Goal: Task Accomplishment & Management: Complete application form

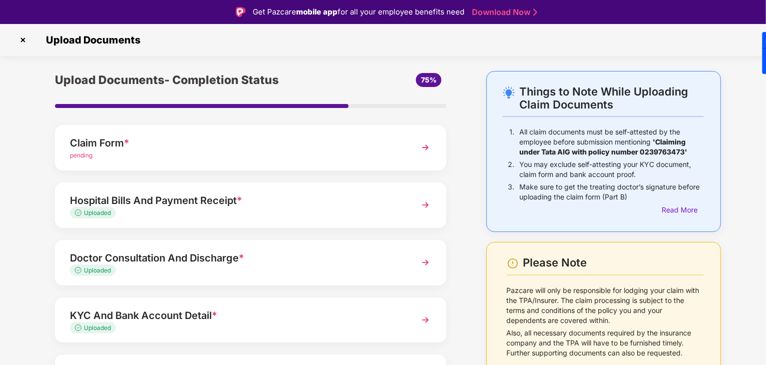
scroll to position [24, 0]
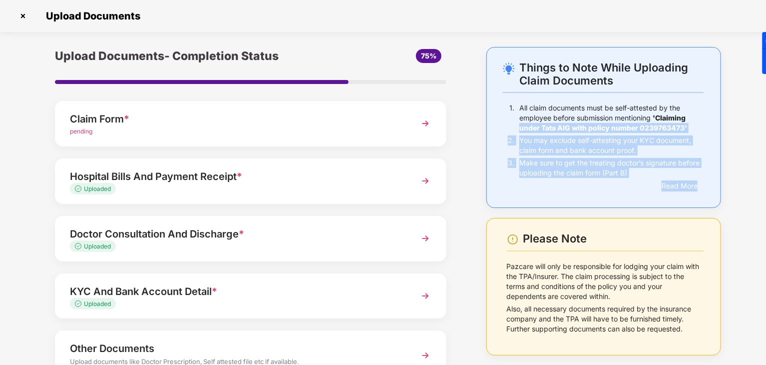
drag, startPoint x: 765, startPoint y: 115, endPoint x: 767, endPoint y: 202, distance: 87.4
click at [766, 202] on html "Get Pazcare mobile app for all your employee benefits need Download Now Upload …" at bounding box center [383, 158] width 766 height 365
click at [745, 133] on div "Things to Note While Uploading Claim Documents 1. All claim documents must be s…" at bounding box center [383, 244] width 766 height 394
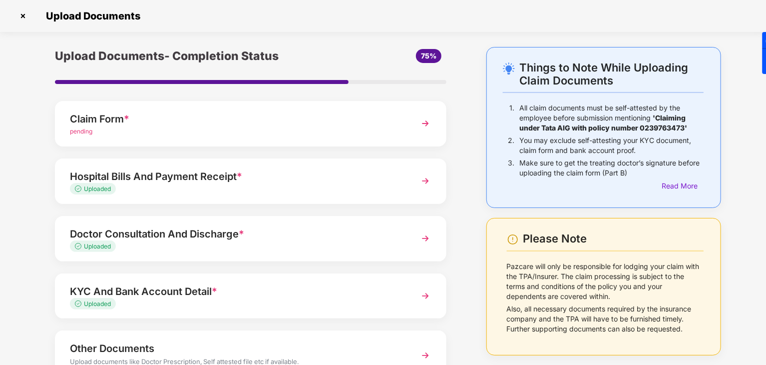
click at [213, 294] on span "*" at bounding box center [214, 291] width 5 height 12
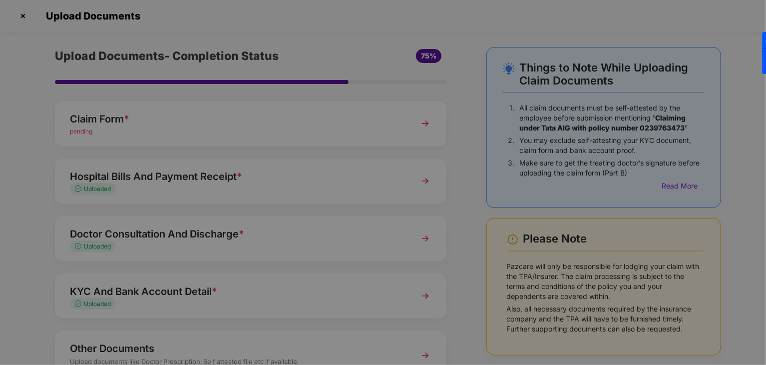
scroll to position [0, 0]
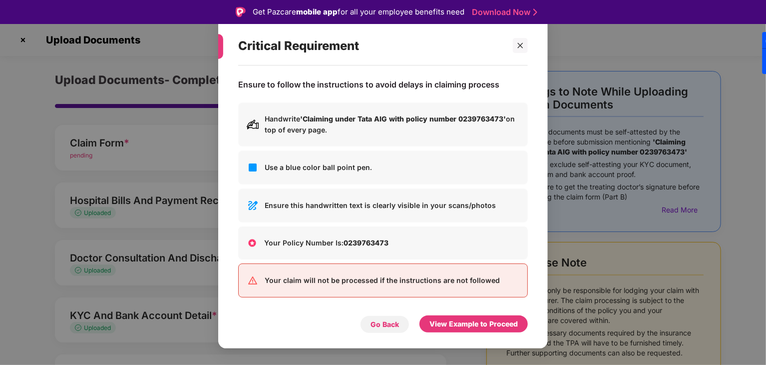
click at [382, 321] on div "Go Back" at bounding box center [385, 324] width 28 height 11
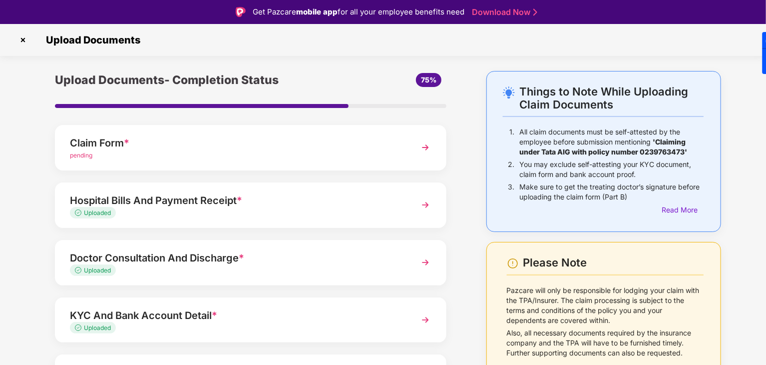
click at [422, 317] on img at bounding box center [425, 320] width 18 height 18
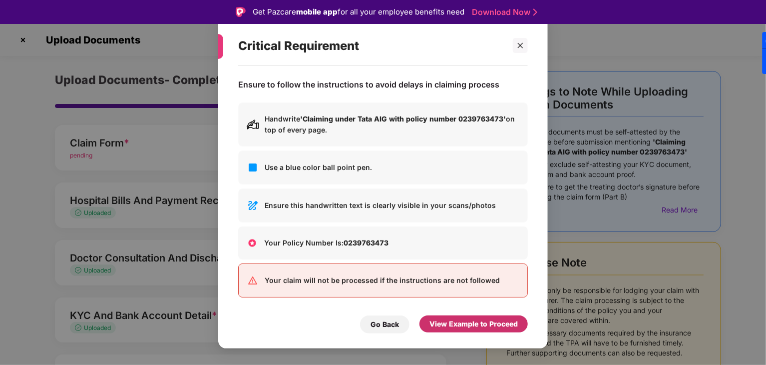
click at [442, 328] on div "View Example to Proceed" at bounding box center [473, 323] width 88 height 11
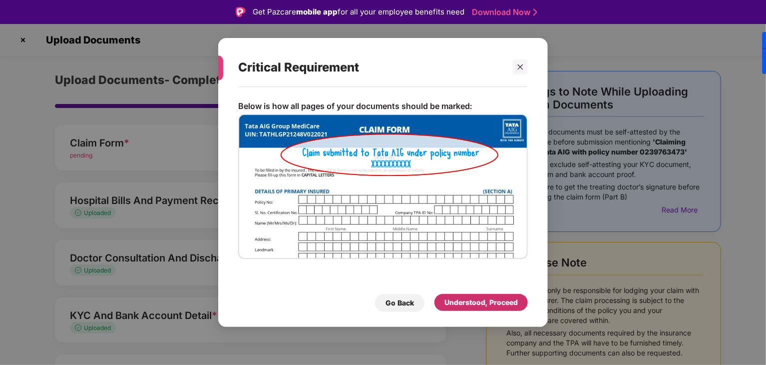
click at [459, 302] on div "Understood, Proceed" at bounding box center [480, 302] width 73 height 11
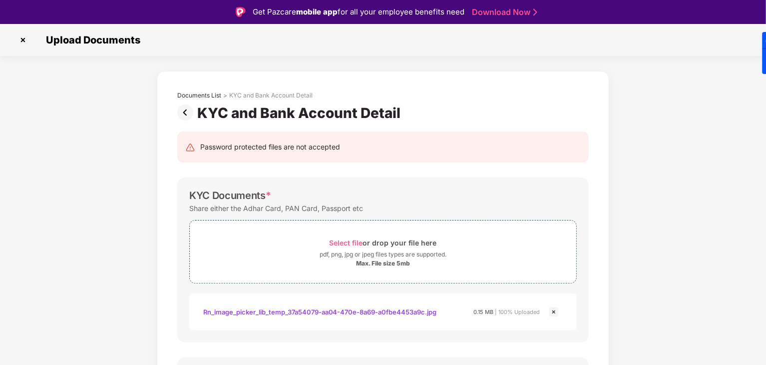
click at [186, 113] on img at bounding box center [187, 112] width 20 height 16
